Goal: Navigation & Orientation: Find specific page/section

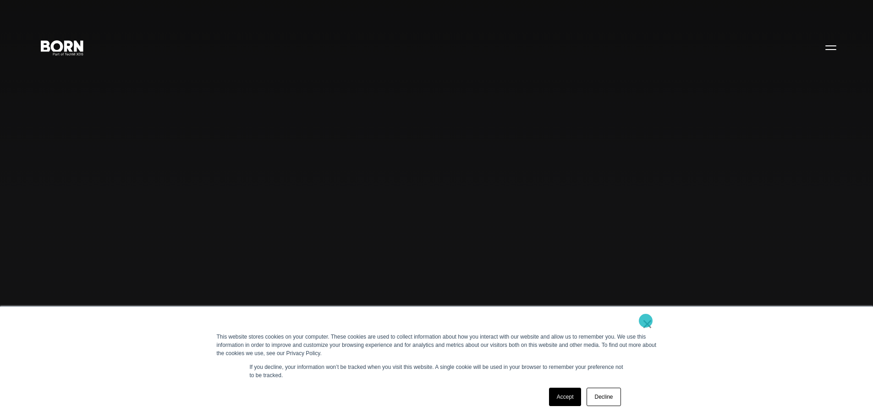
click at [645, 322] on link "×" at bounding box center [647, 324] width 11 height 8
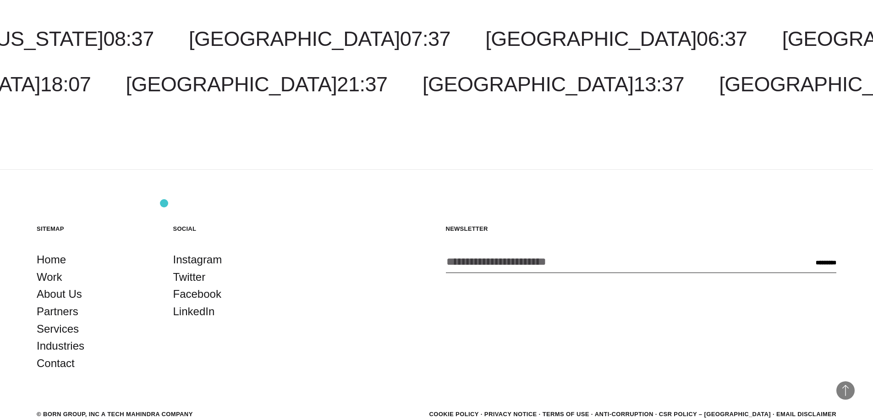
scroll to position [2891, 0]
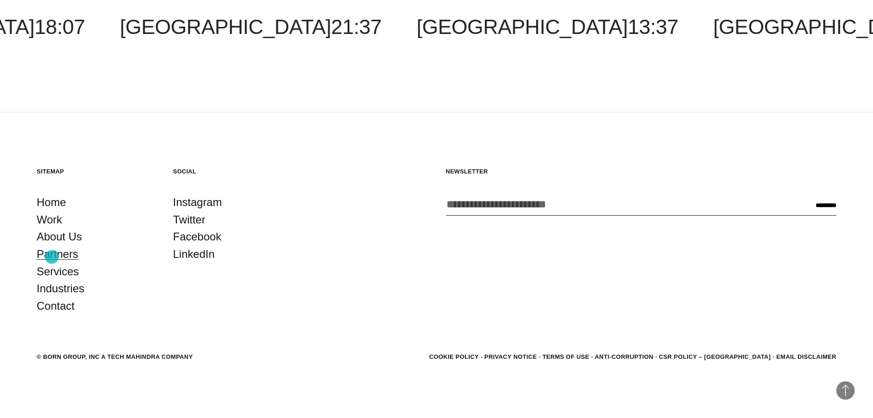
click at [52, 257] on link "Partners" at bounding box center [58, 253] width 42 height 17
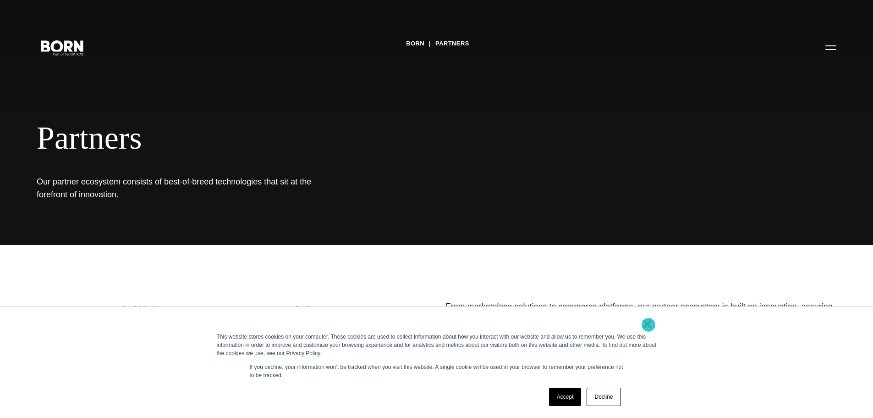
click at [648, 325] on link "×" at bounding box center [647, 324] width 11 height 8
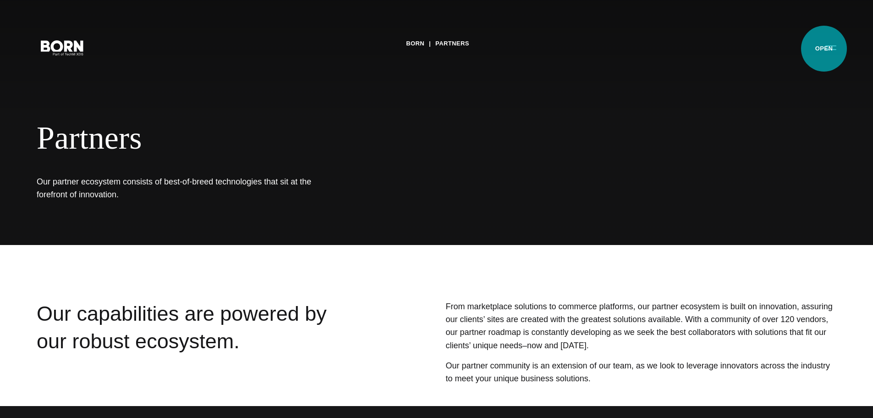
click at [824, 49] on button "Primary Menu" at bounding box center [831, 47] width 22 height 19
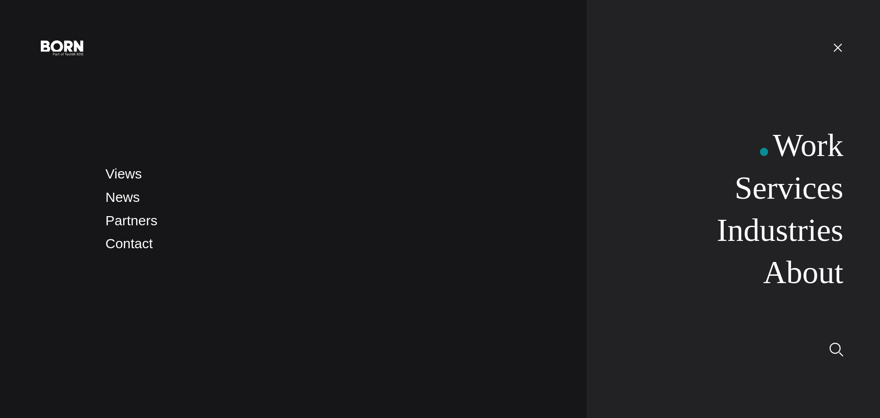
click at [807, 153] on link "Work" at bounding box center [808, 144] width 71 height 35
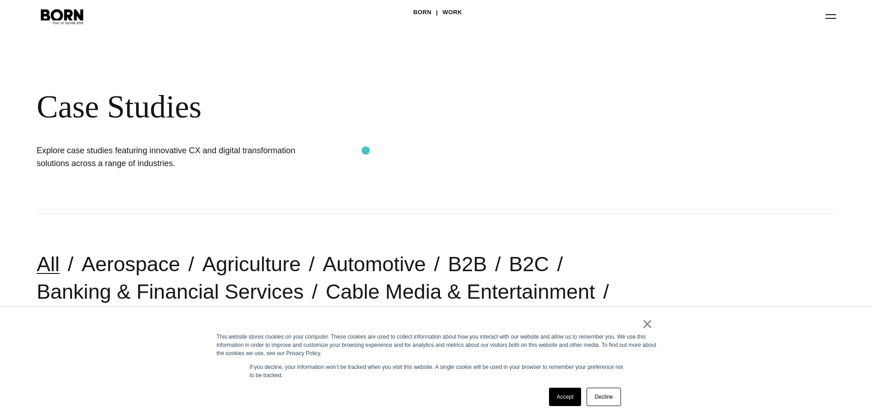
scroll to position [46, 0]
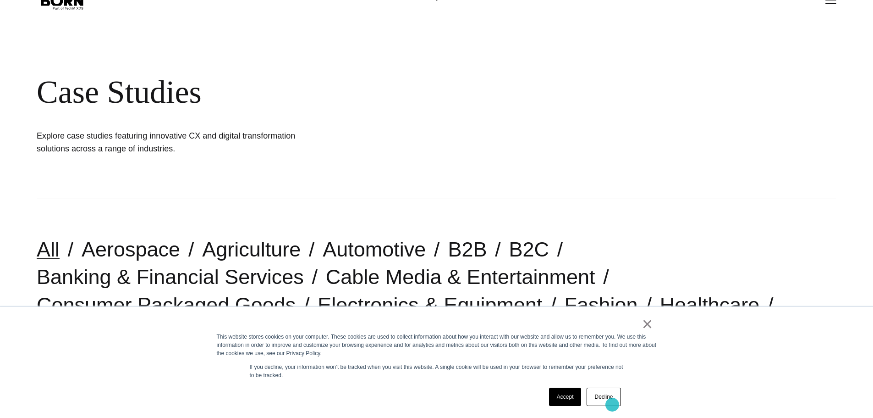
click at [611, 400] on link "Decline" at bounding box center [604, 396] width 34 height 18
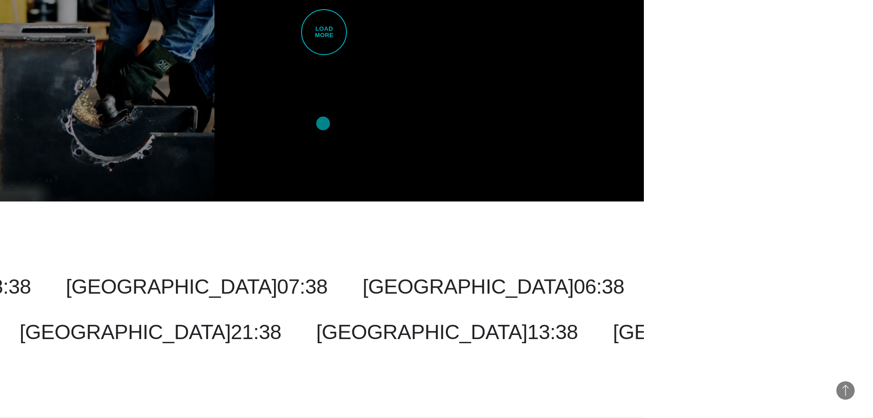
scroll to position [2522, 0]
